Goal: Information Seeking & Learning: Check status

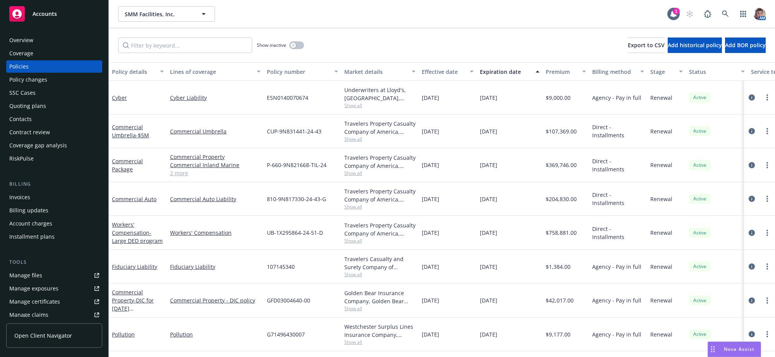
click at [21, 43] on div "Overview" at bounding box center [21, 40] width 24 height 12
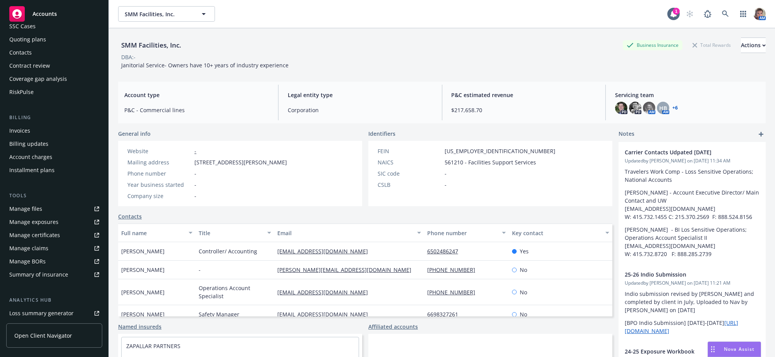
scroll to position [68, 0]
drag, startPoint x: 436, startPoint y: 20, endPoint x: 1204, endPoint y: -5, distance: 768.1
click at [774, 0] on html "Accounts Overview Coverage Policies Policy changes SSC Cases Quoting plans Cont…" at bounding box center [387, 178] width 775 height 357
